Goal: Transaction & Acquisition: Obtain resource

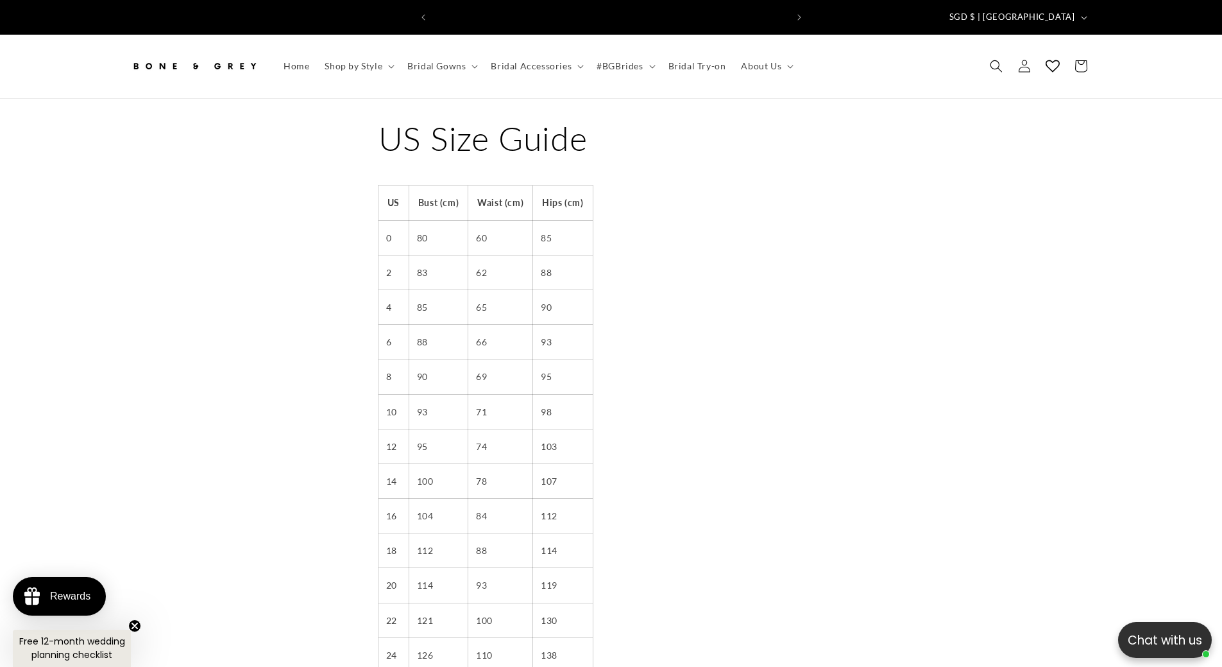
click at [651, 53] on summary "#BGBrides" at bounding box center [624, 66] width 71 height 27
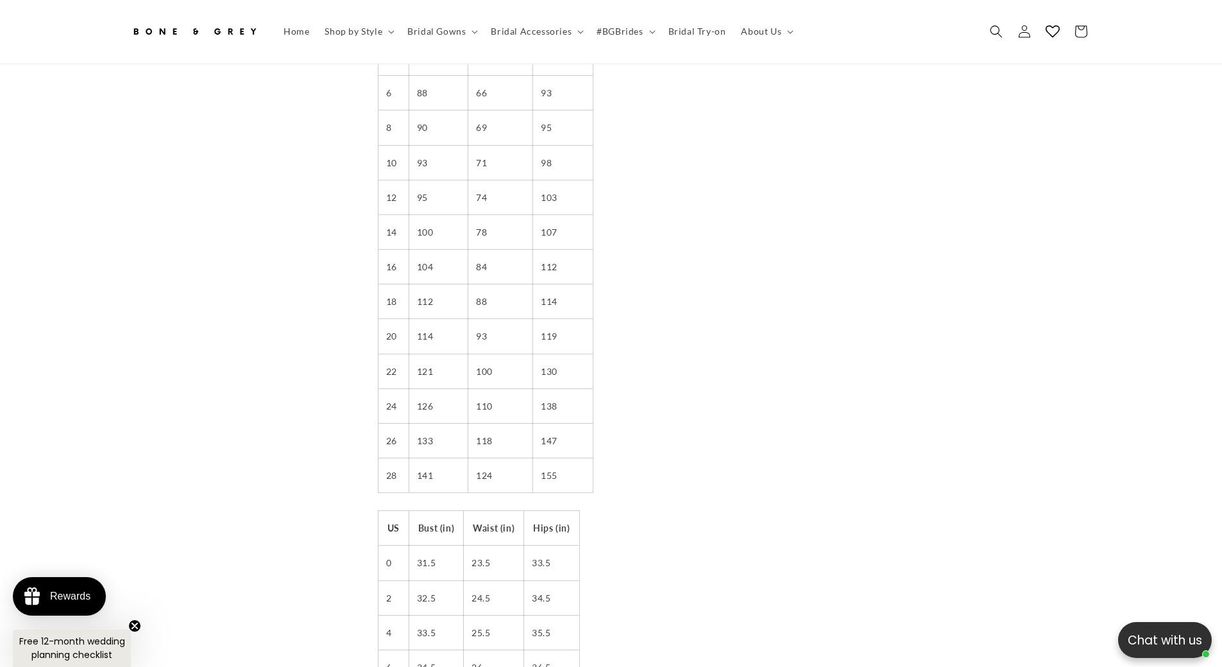
scroll to position [0, 353]
click at [192, 88] on link "#BGBride Features" at bounding box center [611, 92] width 962 height 19
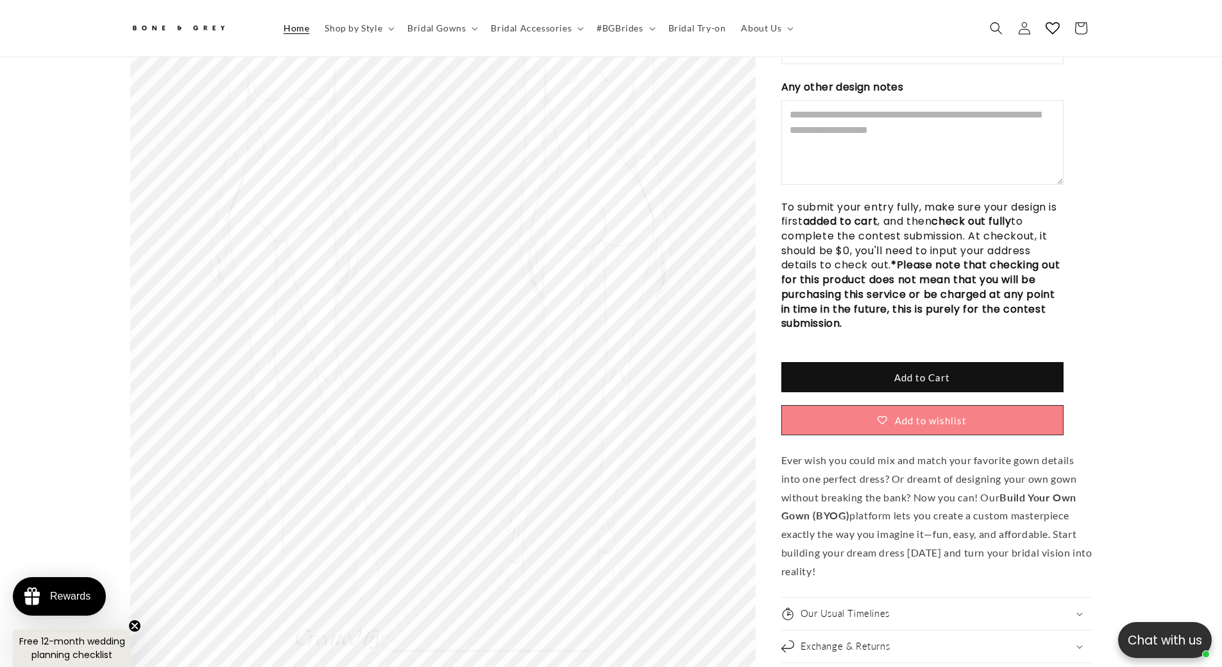
click at [300, 28] on span "Home" at bounding box center [297, 28] width 26 height 12
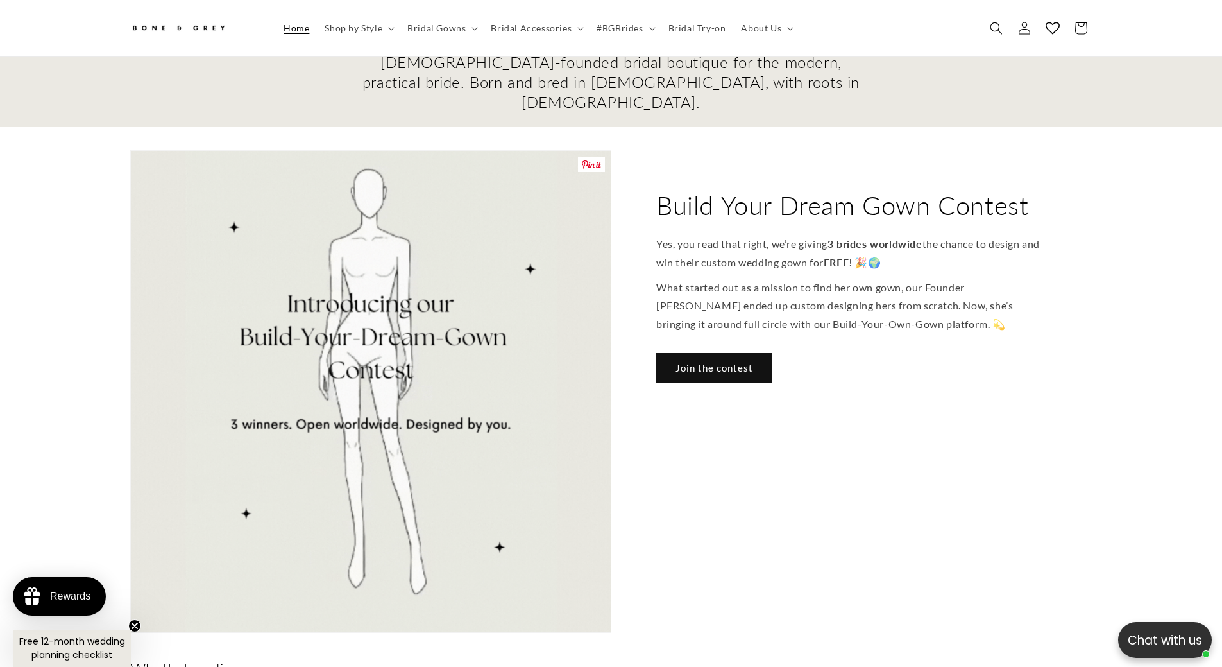
scroll to position [442, 0]
click at [710, 355] on link "Join the contest" at bounding box center [714, 370] width 116 height 30
